Goal: Task Accomplishment & Management: Complete application form

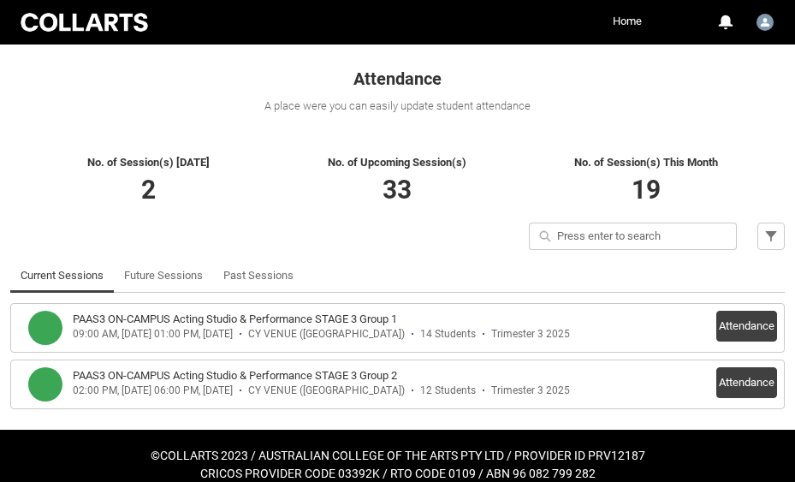
scroll to position [299, 0]
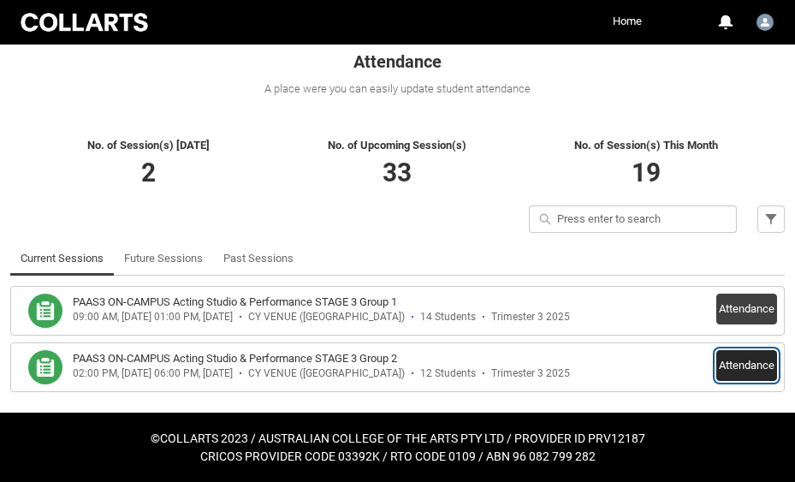
click at [738, 370] on button "Attendance" at bounding box center [746, 365] width 61 height 31
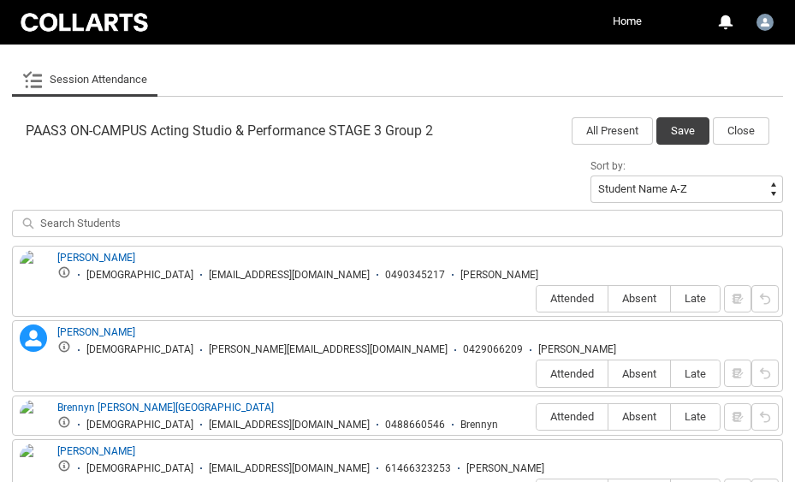
scroll to position [499, 0]
click at [697, 281] on div "[PERSON_NAME] [DEMOGRAPHIC_DATA] [EMAIL_ADDRESS][DOMAIN_NAME] 0490345217 Alana …" at bounding box center [397, 281] width 771 height 72
click at [697, 291] on span "Late" at bounding box center [695, 297] width 49 height 13
click at [671, 297] on input "Late" at bounding box center [670, 297] width 1 height 1
type lightning-radio-group "Late"
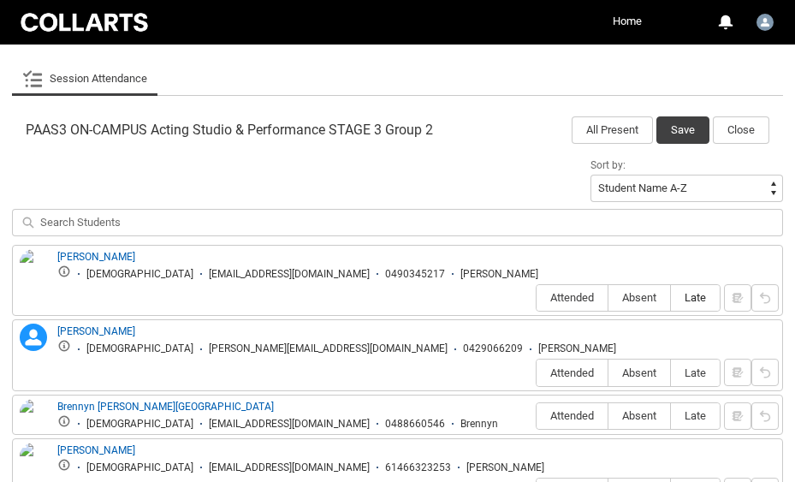
radio input "true"
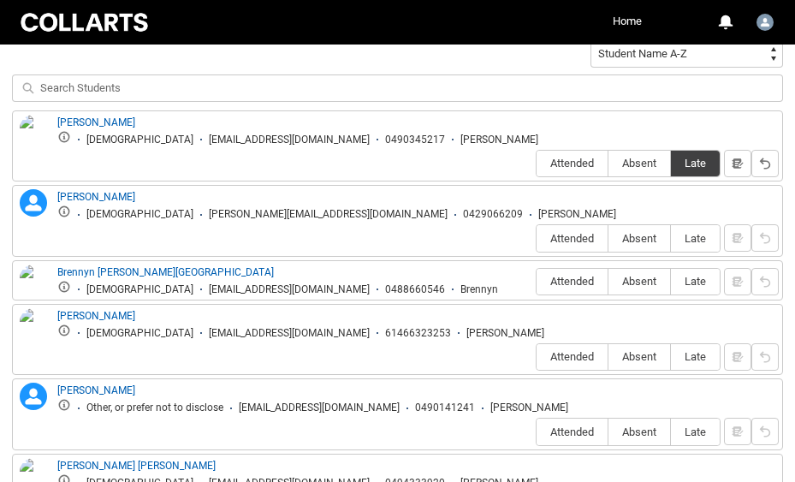
scroll to position [638, 0]
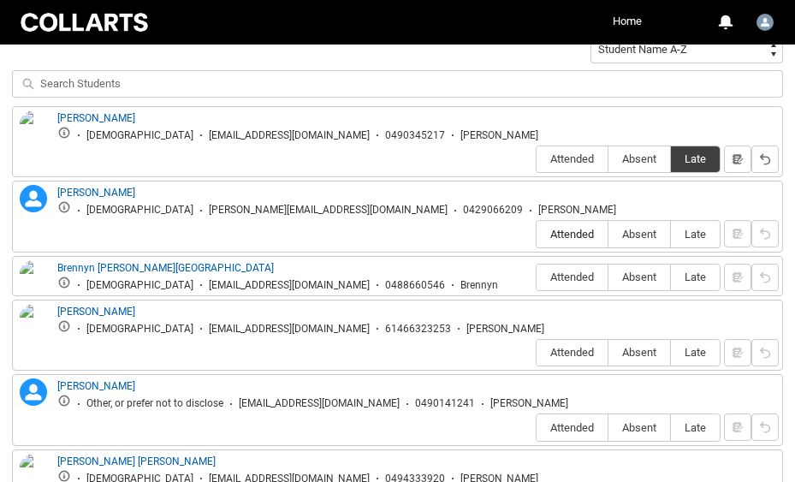
click at [547, 221] on label "Attended" at bounding box center [572, 234] width 71 height 27
click at [537, 234] on input "Attended" at bounding box center [536, 234] width 1 height 1
type lightning-radio-group "Attended"
radio input "true"
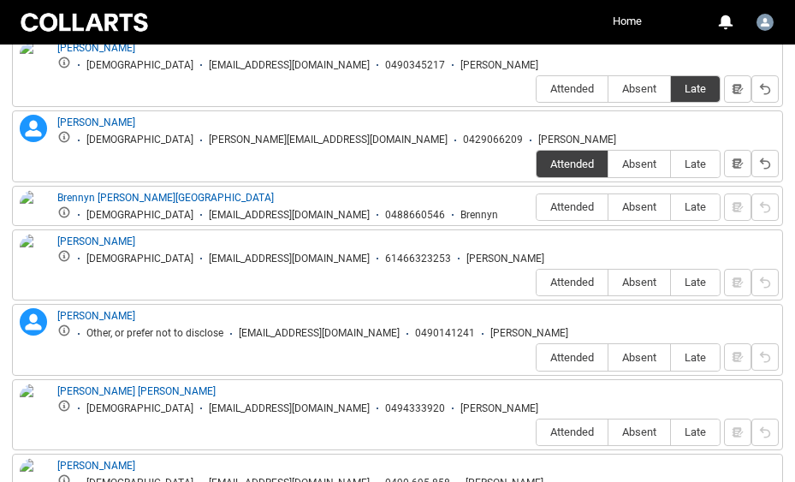
scroll to position [709, 0]
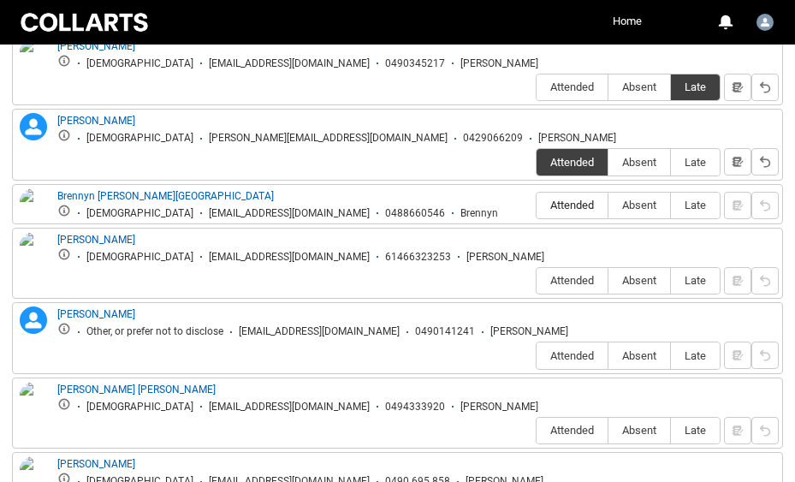
click at [567, 199] on span "Attended" at bounding box center [572, 205] width 71 height 13
click at [537, 205] on input "Attended" at bounding box center [536, 205] width 1 height 1
type lightning-radio-group "Attended"
radio input "true"
click at [571, 274] on span "Attended" at bounding box center [572, 280] width 71 height 13
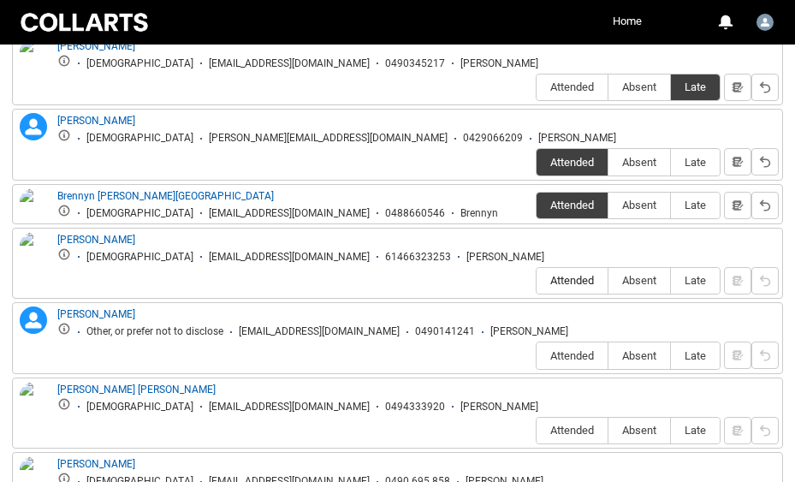
click at [537, 280] on input "Attended" at bounding box center [536, 280] width 1 height 1
type lightning-radio-group "Attended"
radio input "true"
click at [565, 349] on span "Attended" at bounding box center [572, 355] width 71 height 13
click at [537, 355] on input "Attended" at bounding box center [536, 355] width 1 height 1
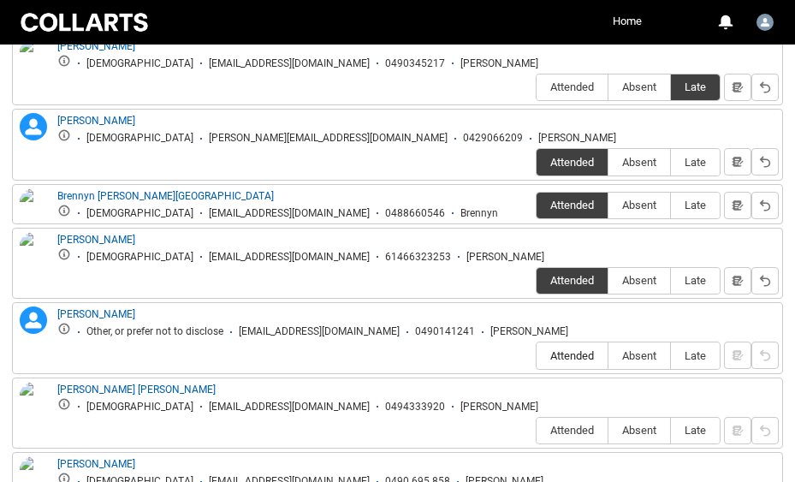
type lightning-radio-group "Attended"
radio input "true"
click at [568, 424] on span "Attended" at bounding box center [572, 430] width 71 height 13
click at [537, 430] on input "Attended" at bounding box center [536, 430] width 1 height 1
type lightning-radio-group "Attended"
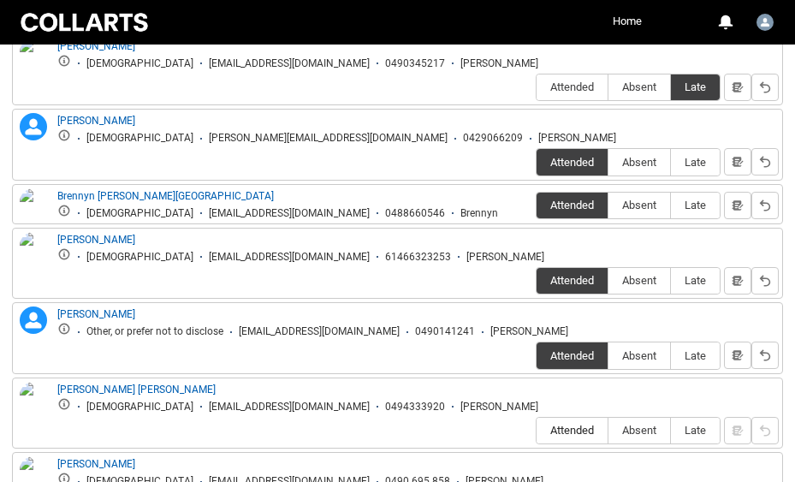
radio input "true"
type lightning-radio-group "Attended"
radio input "true"
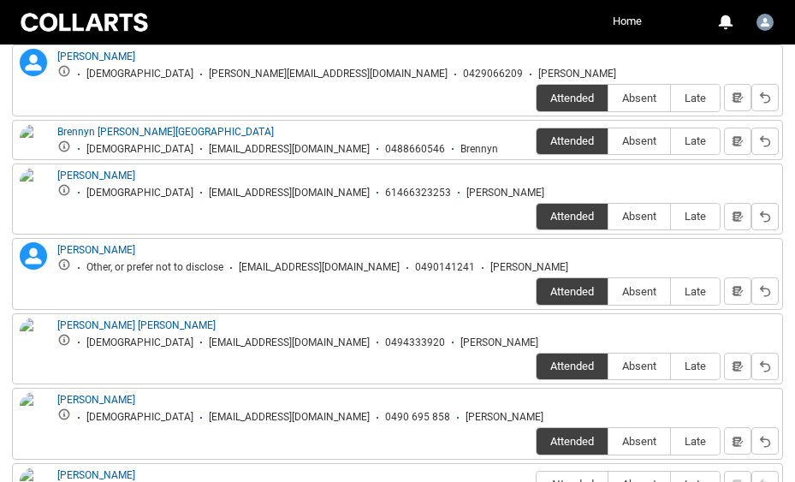
scroll to position [773, 0]
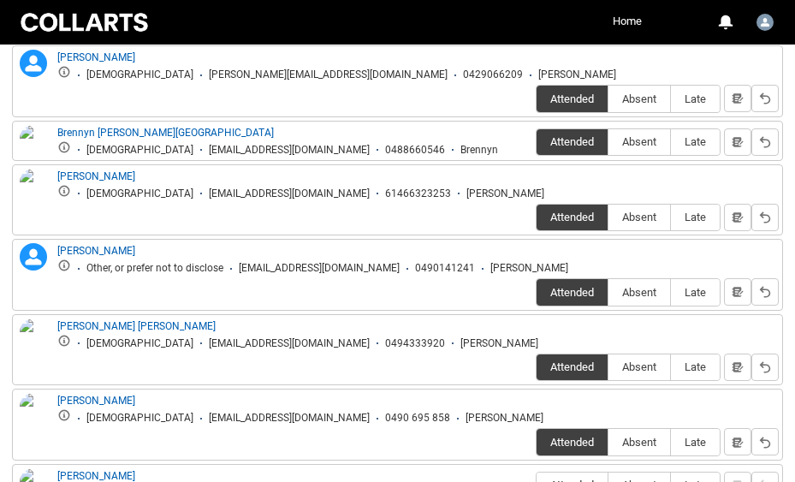
click at [575, 478] on span "Attended" at bounding box center [572, 484] width 71 height 13
click at [537, 481] on input "Attended" at bounding box center [536, 485] width 1 height 1
type lightning-radio-group "Attended"
radio input "true"
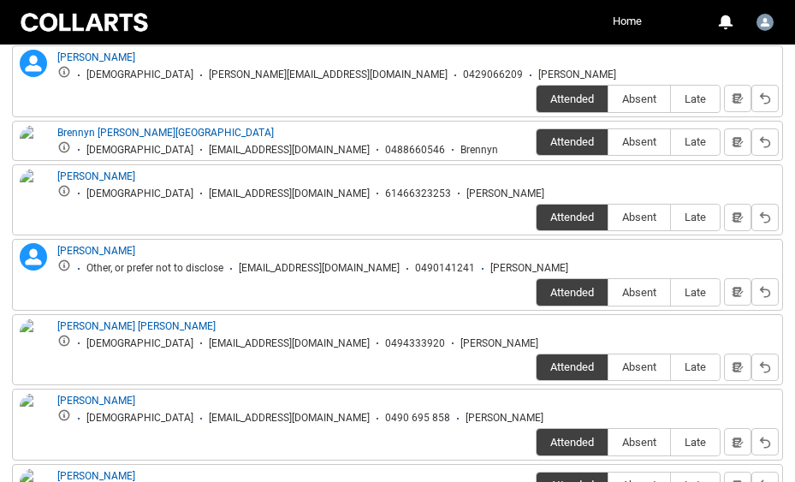
type lightning-radio-group "Absent"
radio input "true"
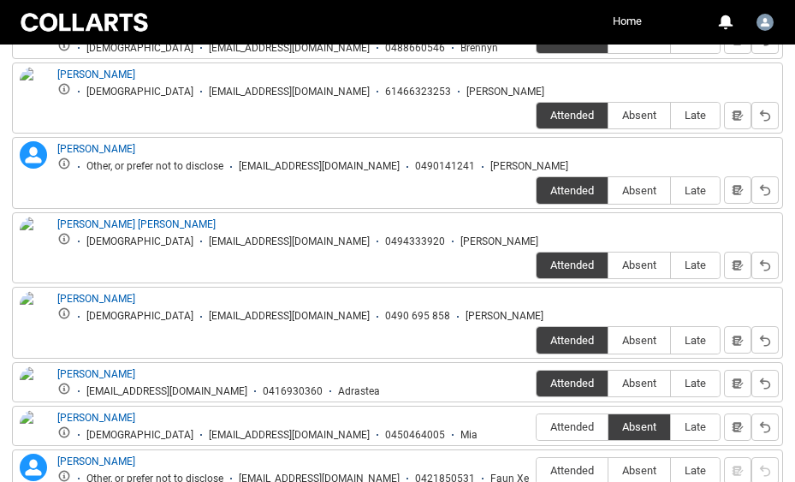
scroll to position [876, 0]
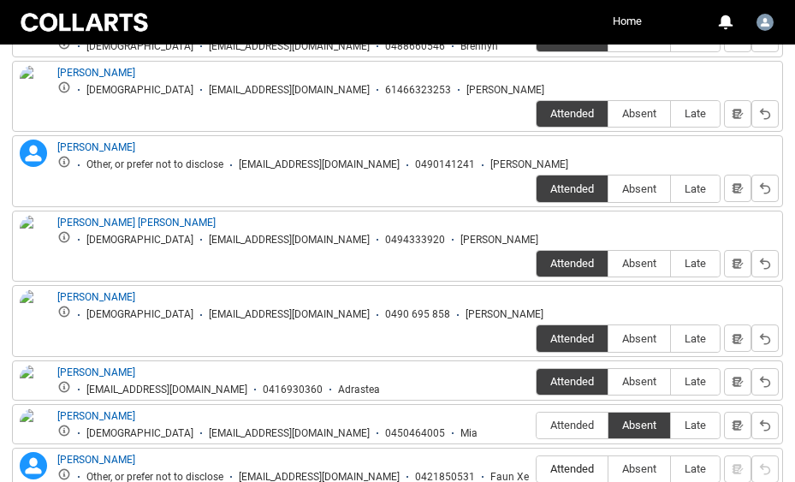
click at [568, 456] on label "Attended" at bounding box center [572, 469] width 71 height 27
click at [537, 469] on input "Attended" at bounding box center [536, 469] width 1 height 1
type lightning-radio-group "Attended"
radio input "true"
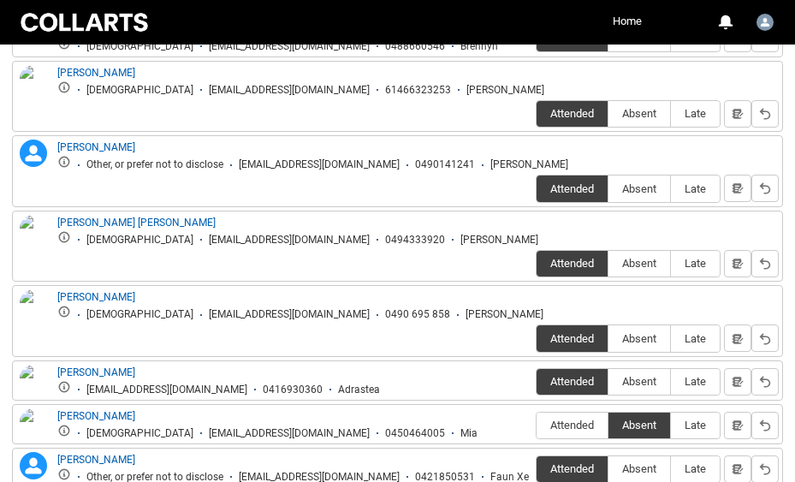
type lightning-radio-group "Absent"
radio input "true"
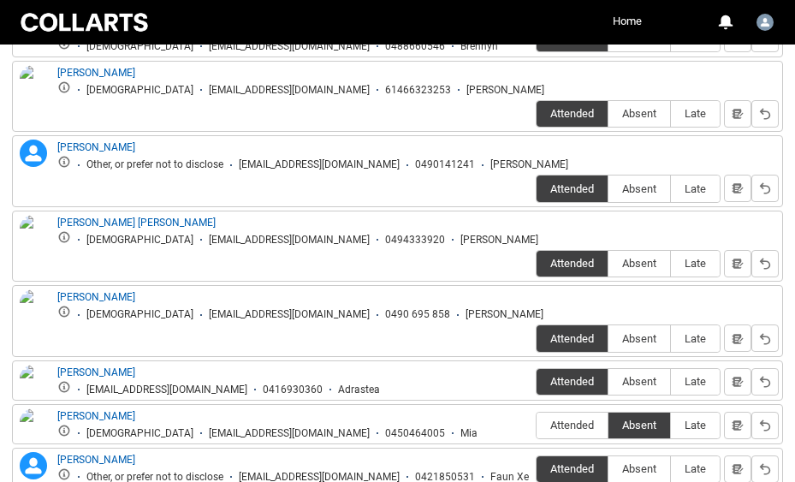
type lightning-radio-group "Attended"
radio input "true"
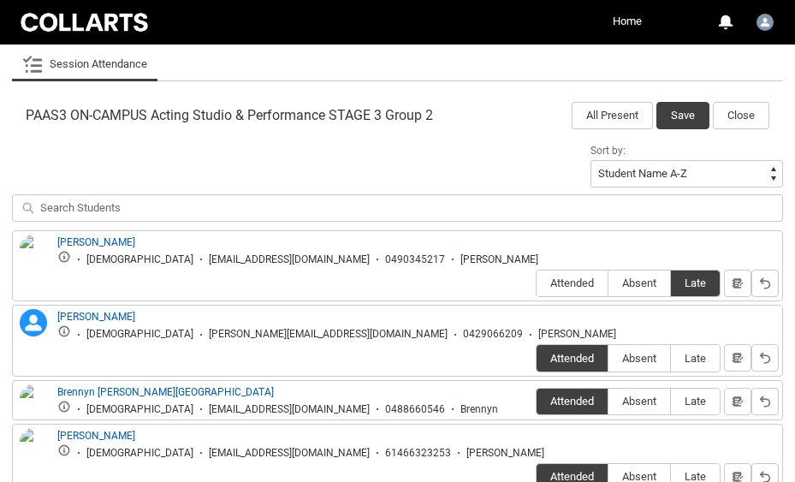
scroll to position [486, 0]
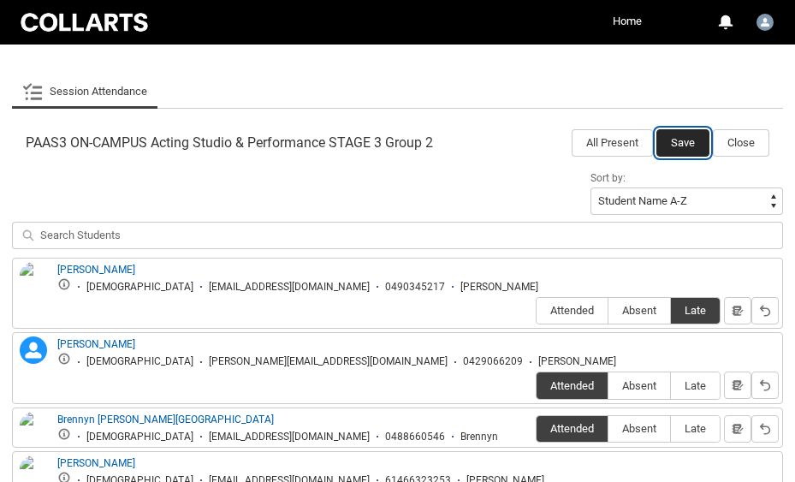
click at [670, 142] on button "Save" at bounding box center [682, 142] width 53 height 27
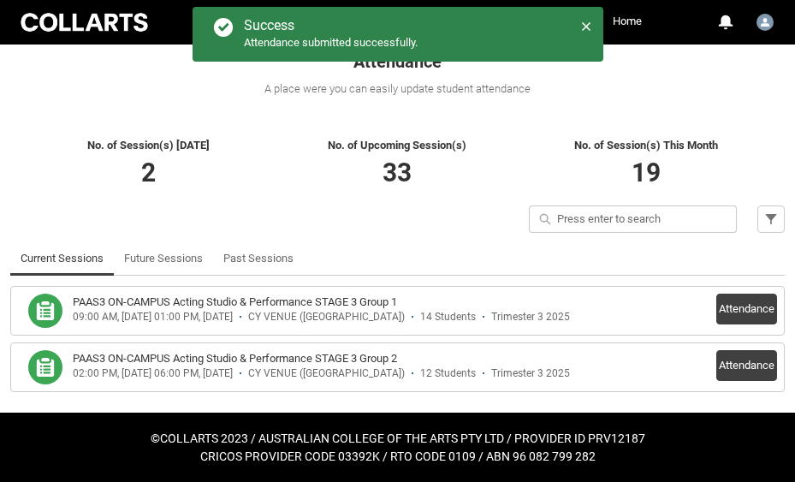
scroll to position [299, 0]
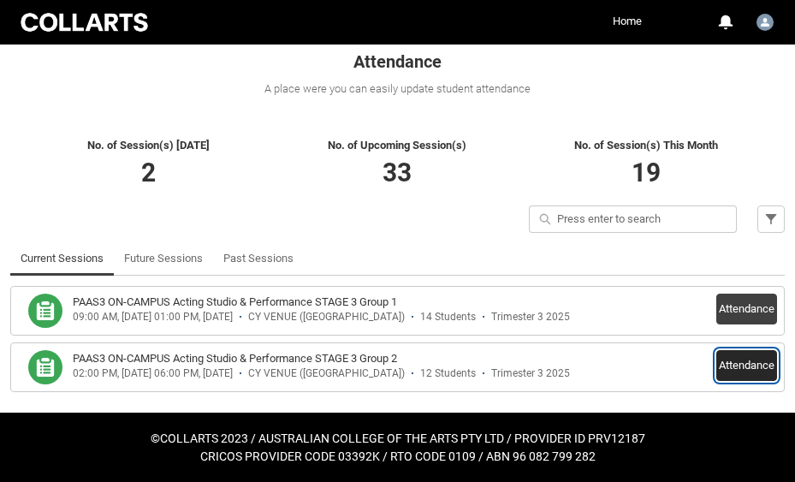
click at [756, 370] on button "Attendance" at bounding box center [746, 365] width 61 height 31
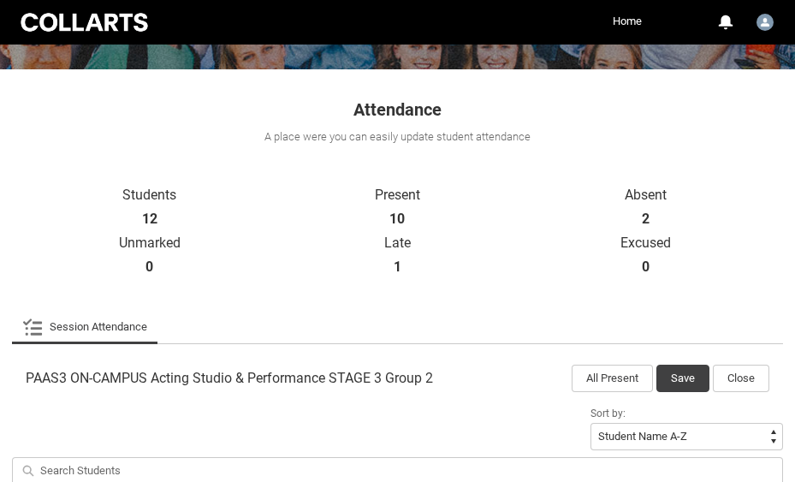
scroll to position [240, 0]
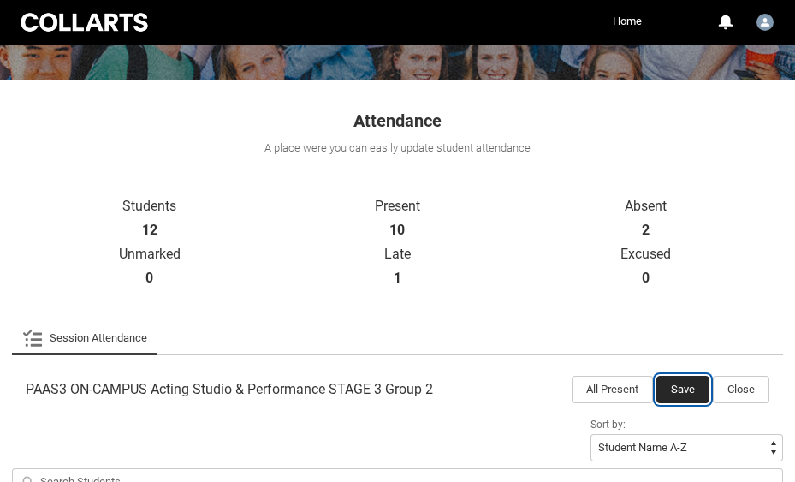
click at [683, 383] on button "Save" at bounding box center [682, 389] width 53 height 27
